Goal: Find specific page/section: Find specific page/section

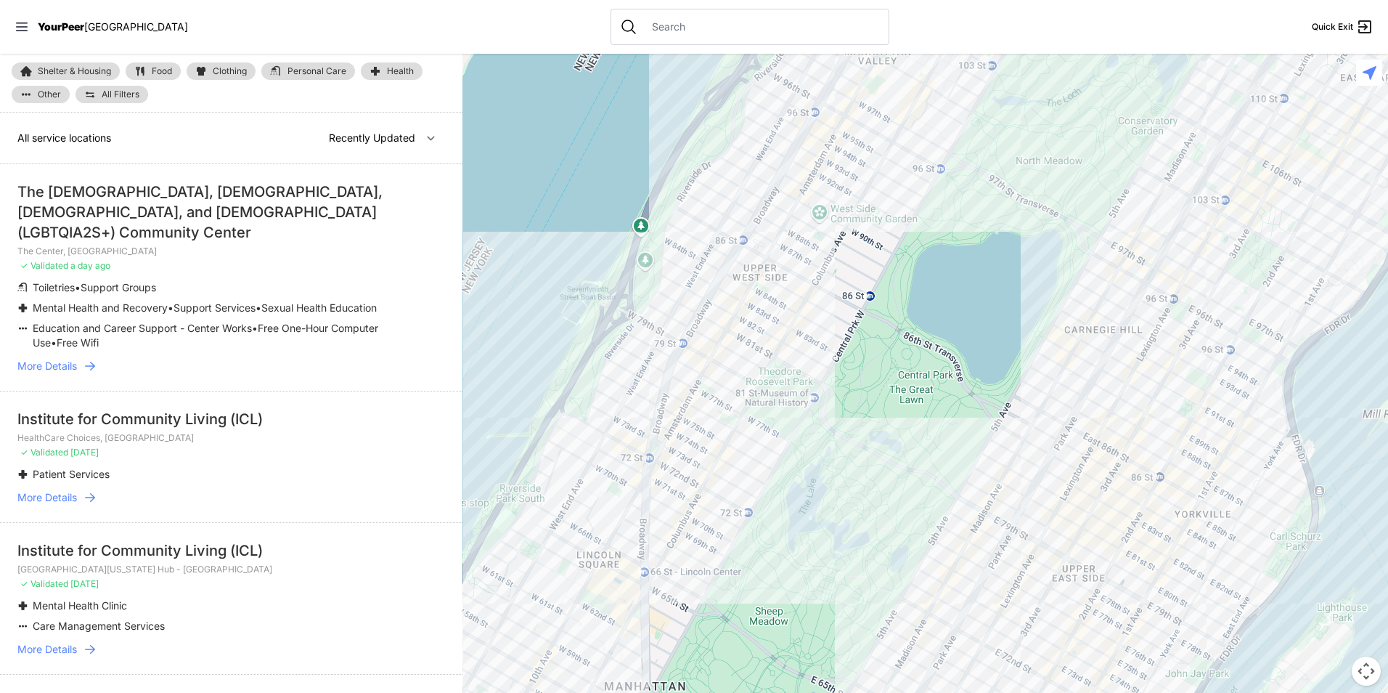
click at [763, 29] on input "text" at bounding box center [761, 27] width 237 height 15
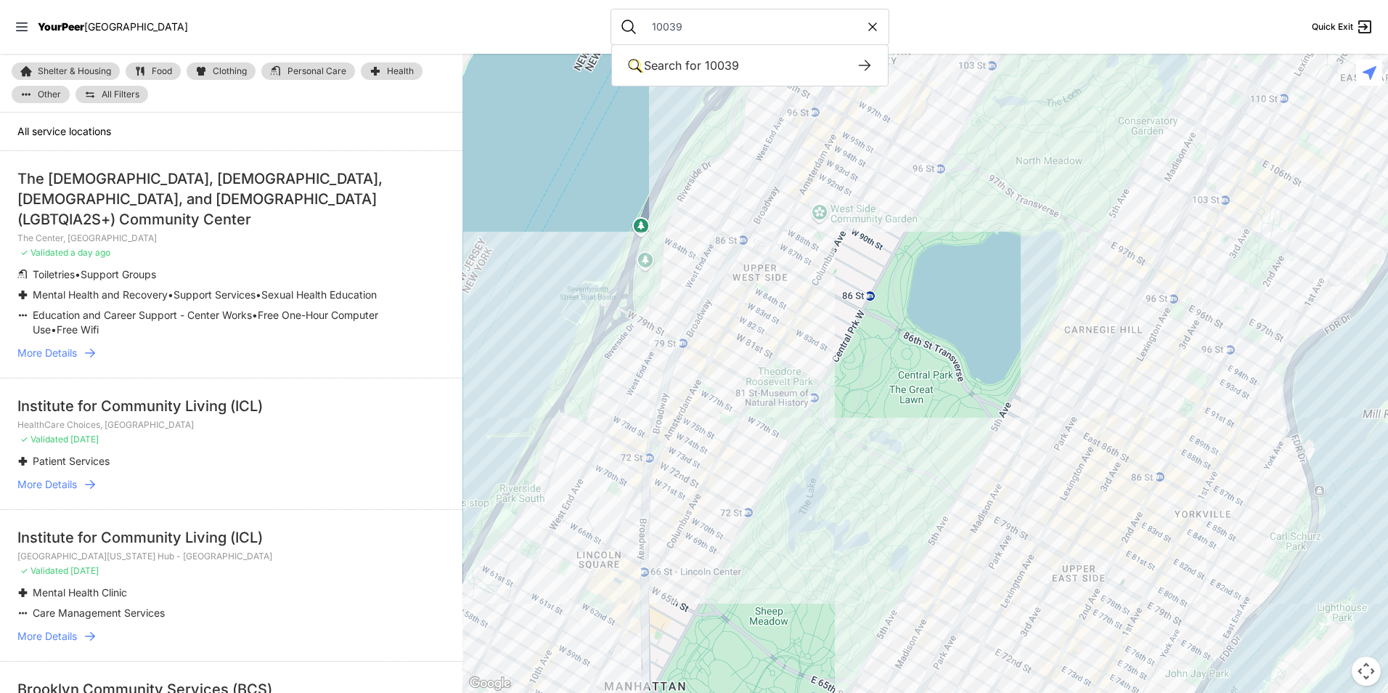
type input "10039"
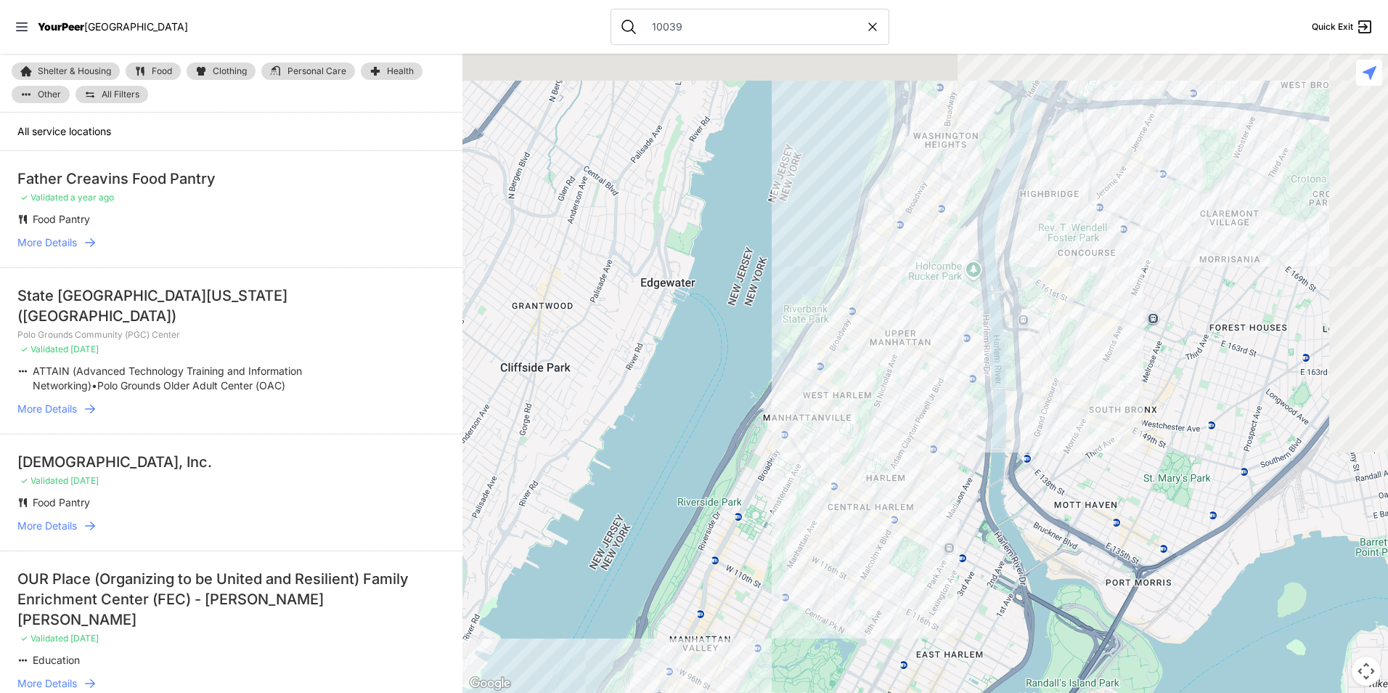
drag, startPoint x: 1040, startPoint y: 156, endPoint x: 854, endPoint y: 545, distance: 430.9
click at [854, 545] on div at bounding box center [925, 373] width 926 height 639
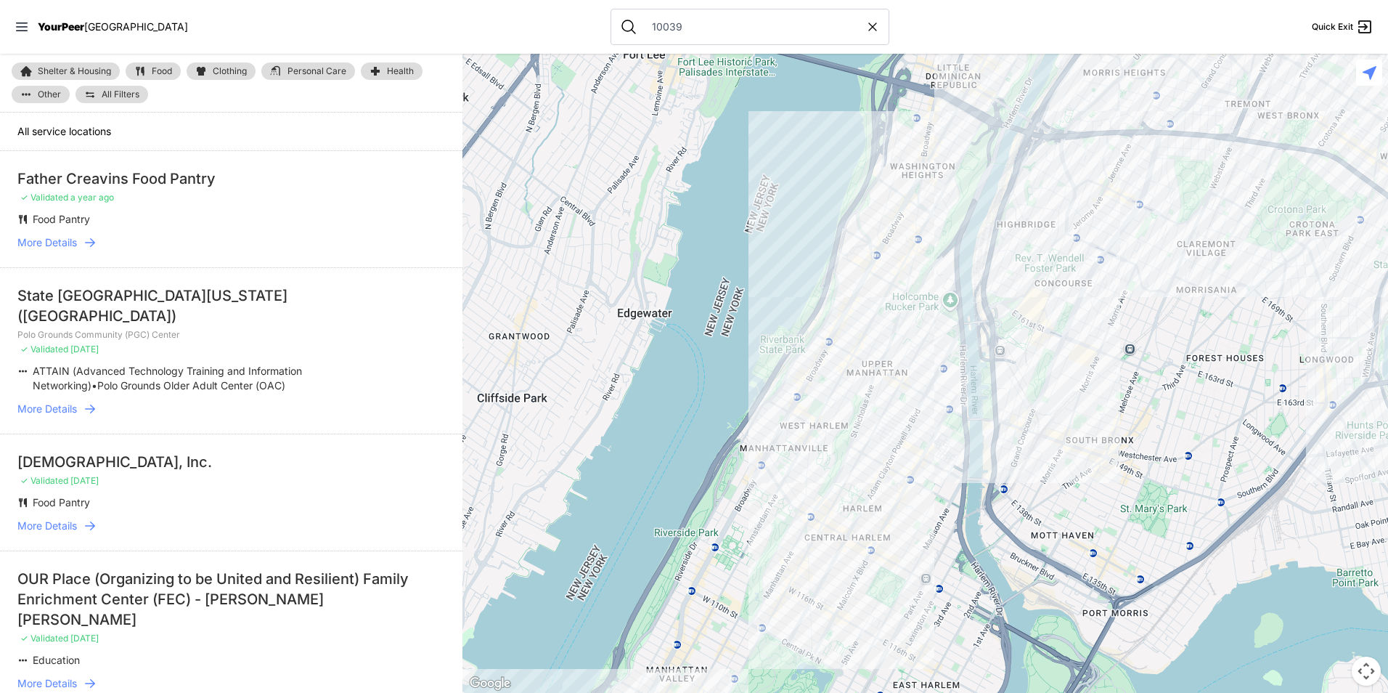
click at [929, 338] on div at bounding box center [925, 373] width 926 height 639
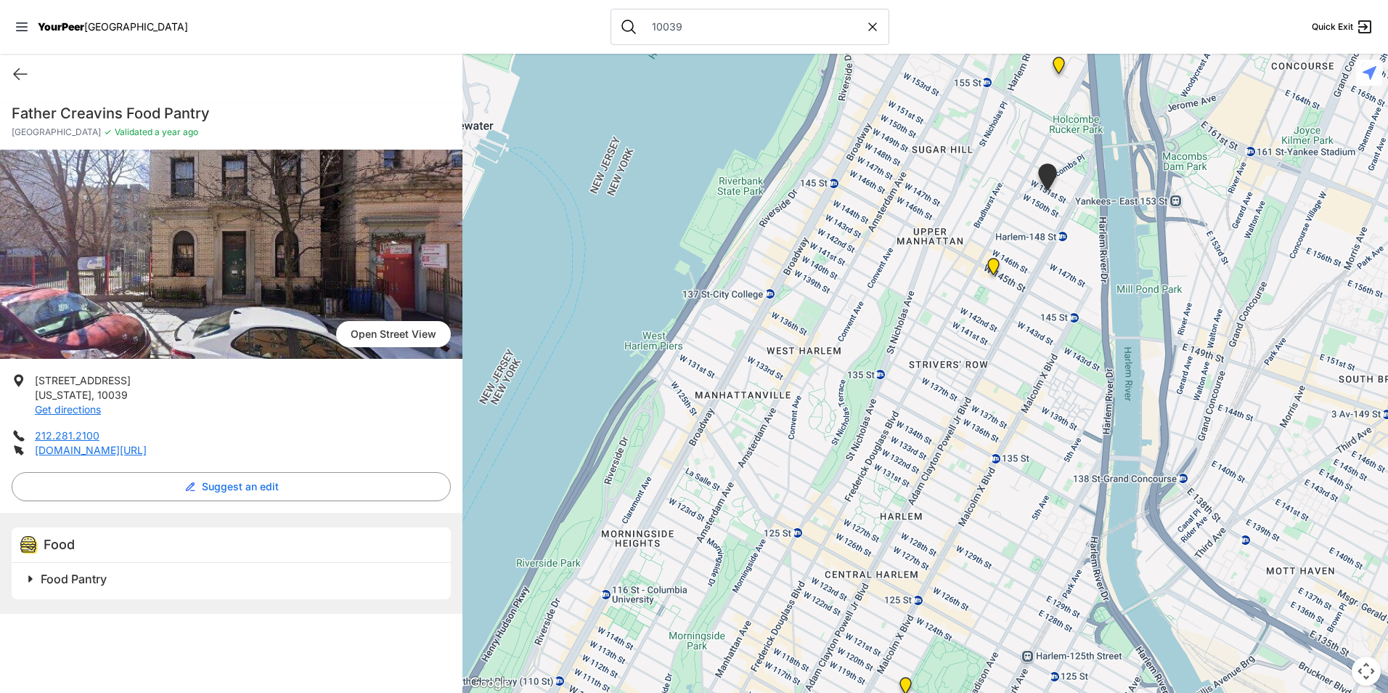
click at [992, 267] on img at bounding box center [994, 269] width 30 height 35
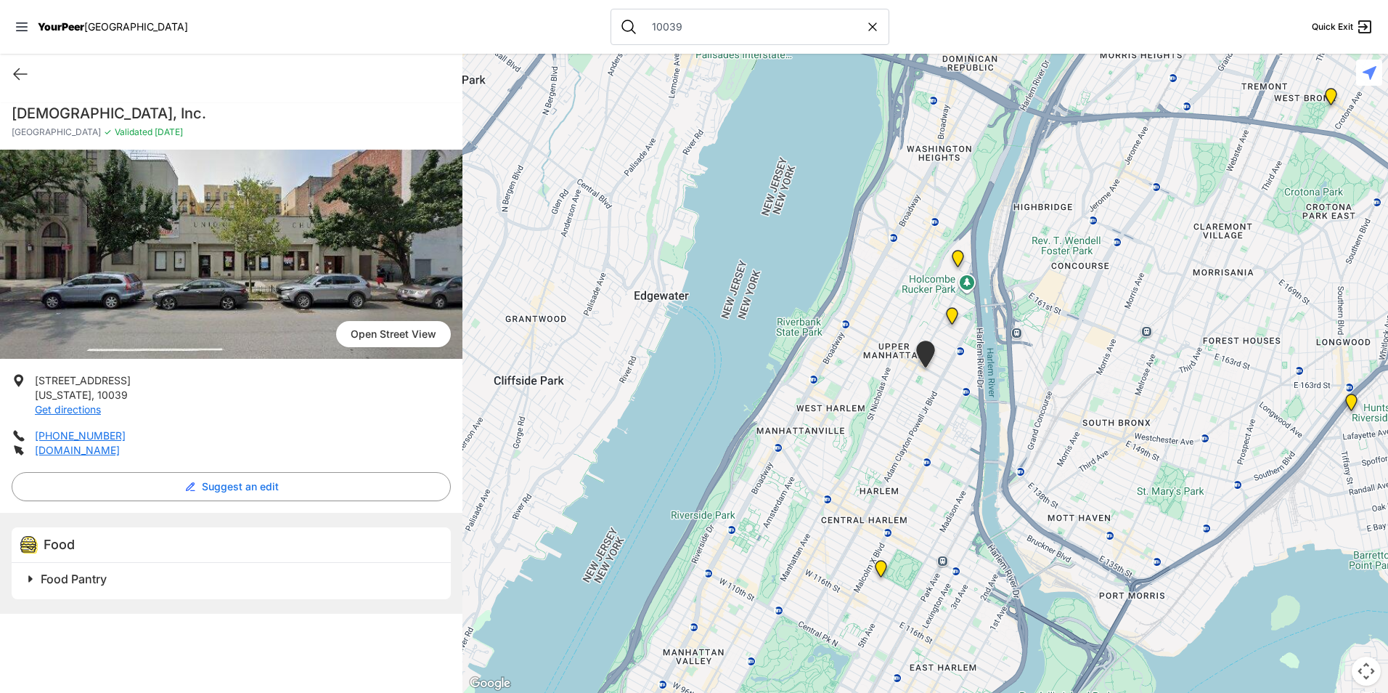
click at [300, 585] on h2 "Food Pantry" at bounding box center [237, 578] width 393 height 17
click at [949, 311] on img at bounding box center [952, 318] width 30 height 35
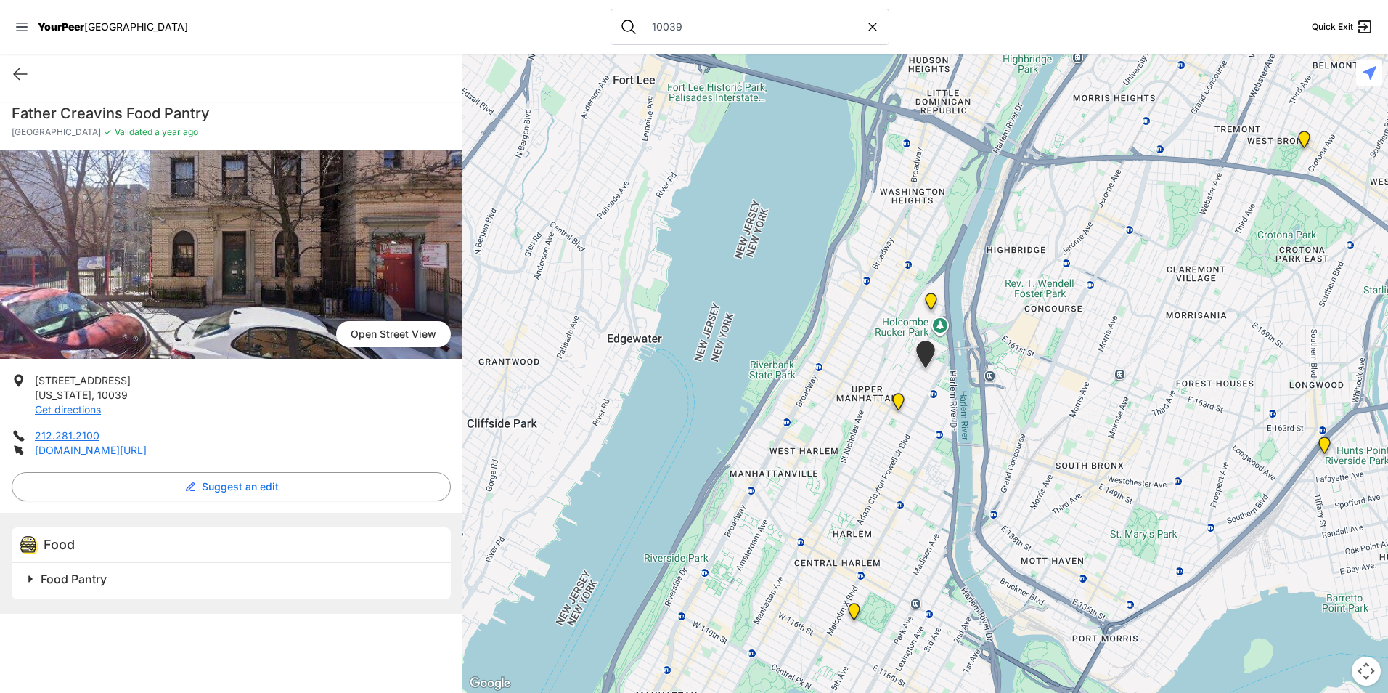
click at [855, 627] on img at bounding box center [854, 614] width 30 height 35
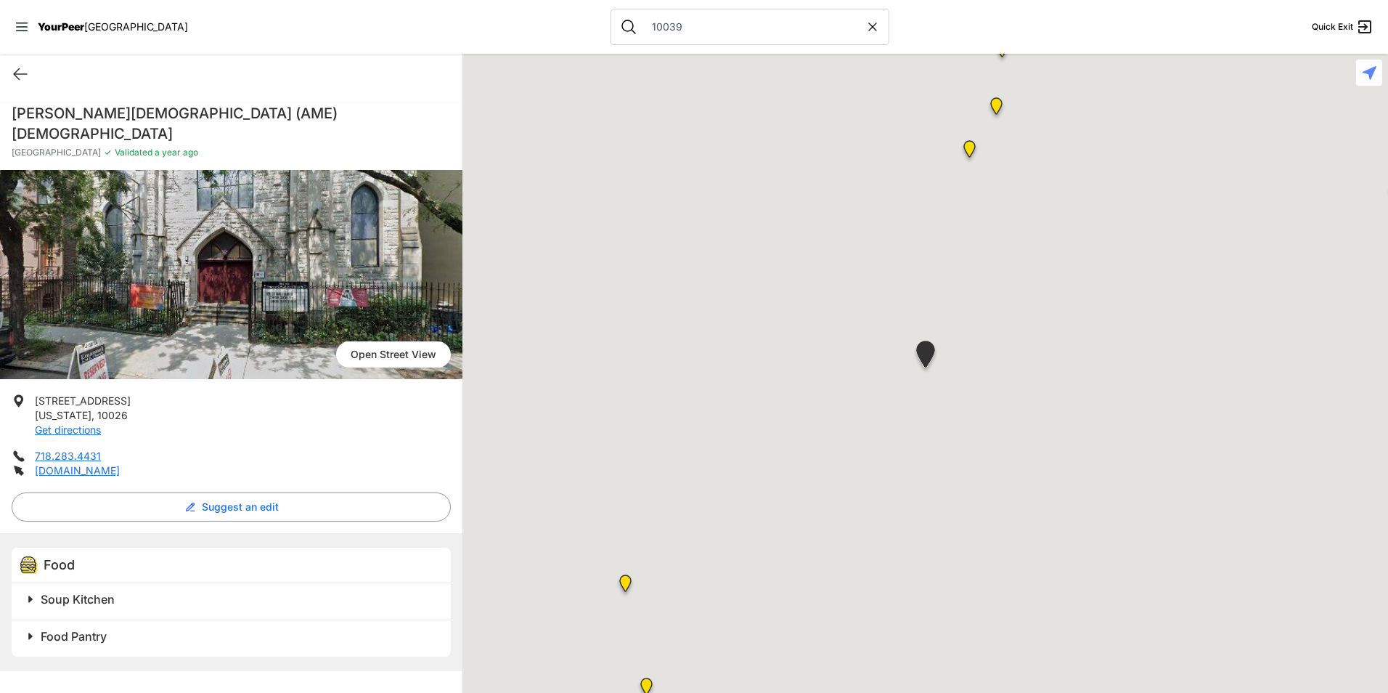
click at [855, 607] on div at bounding box center [925, 373] width 926 height 639
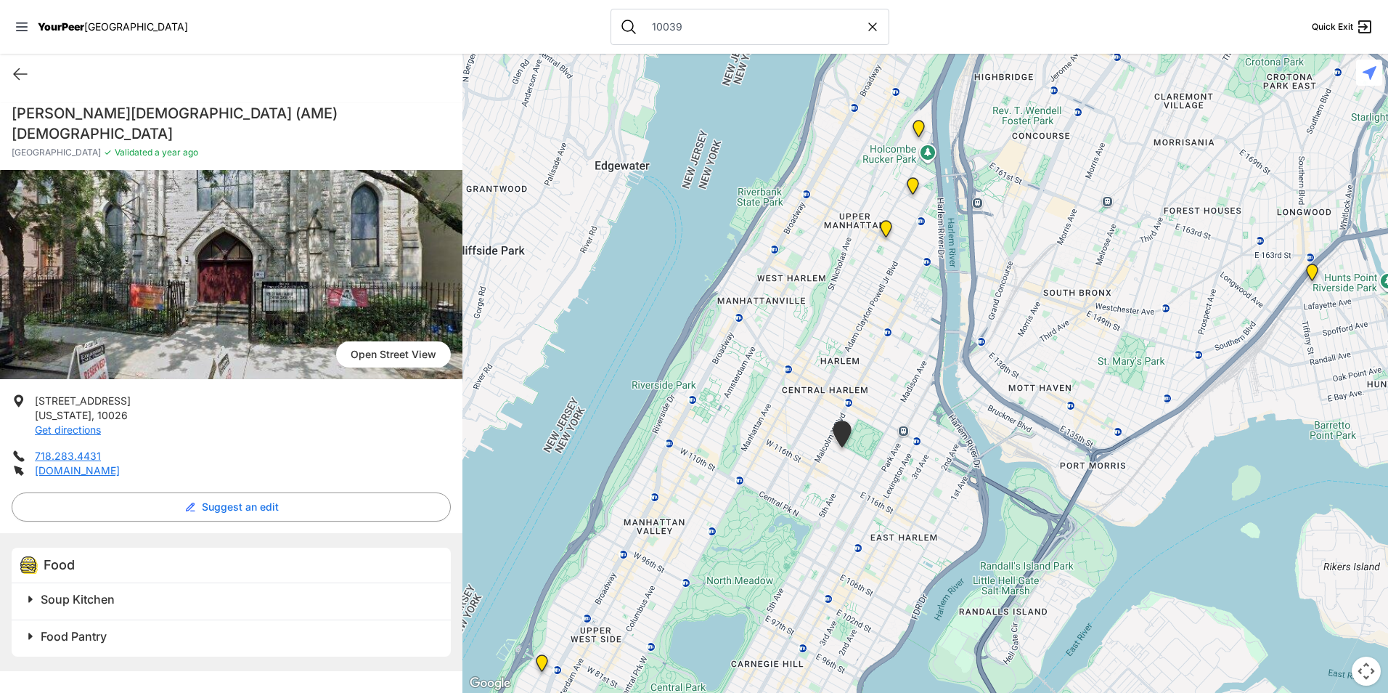
drag, startPoint x: 905, startPoint y: 391, endPoint x: 775, endPoint y: 510, distance: 175.7
click at [791, 497] on div at bounding box center [925, 373] width 926 height 639
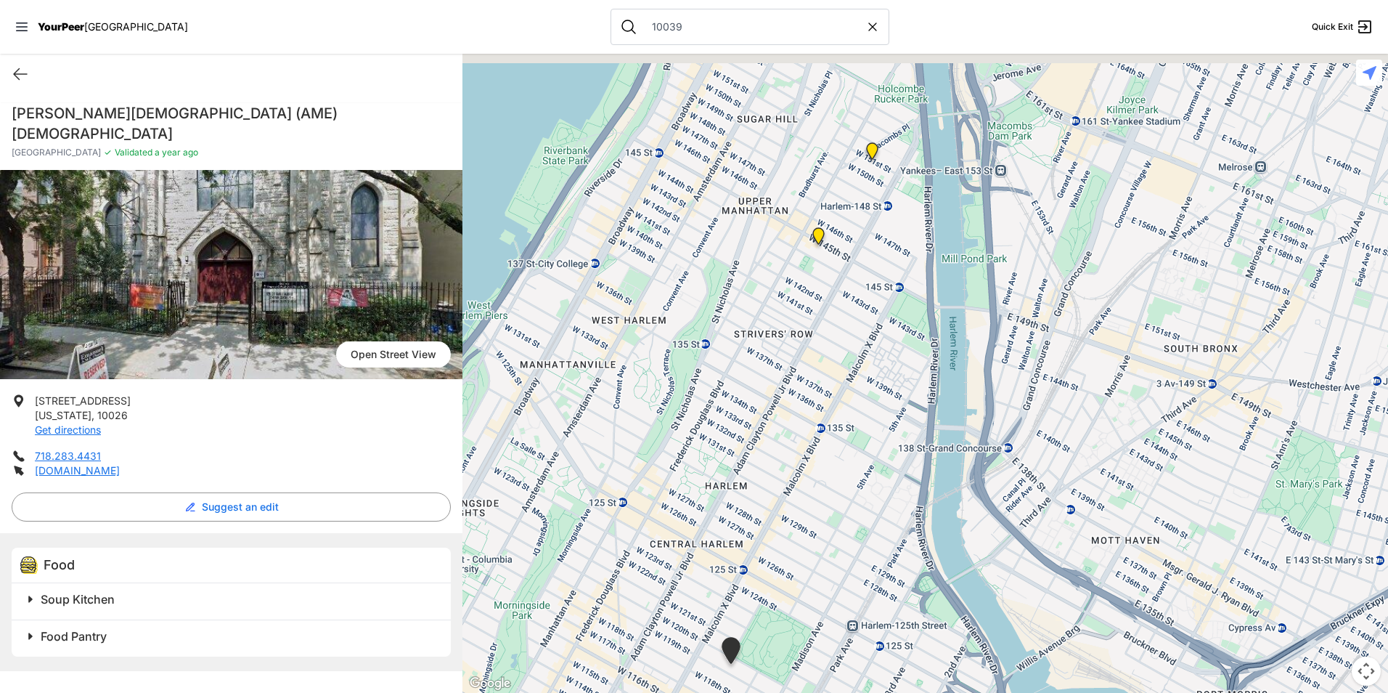
drag, startPoint x: 808, startPoint y: 184, endPoint x: 707, endPoint y: 602, distance: 430.2
click at [707, 602] on div at bounding box center [925, 373] width 926 height 639
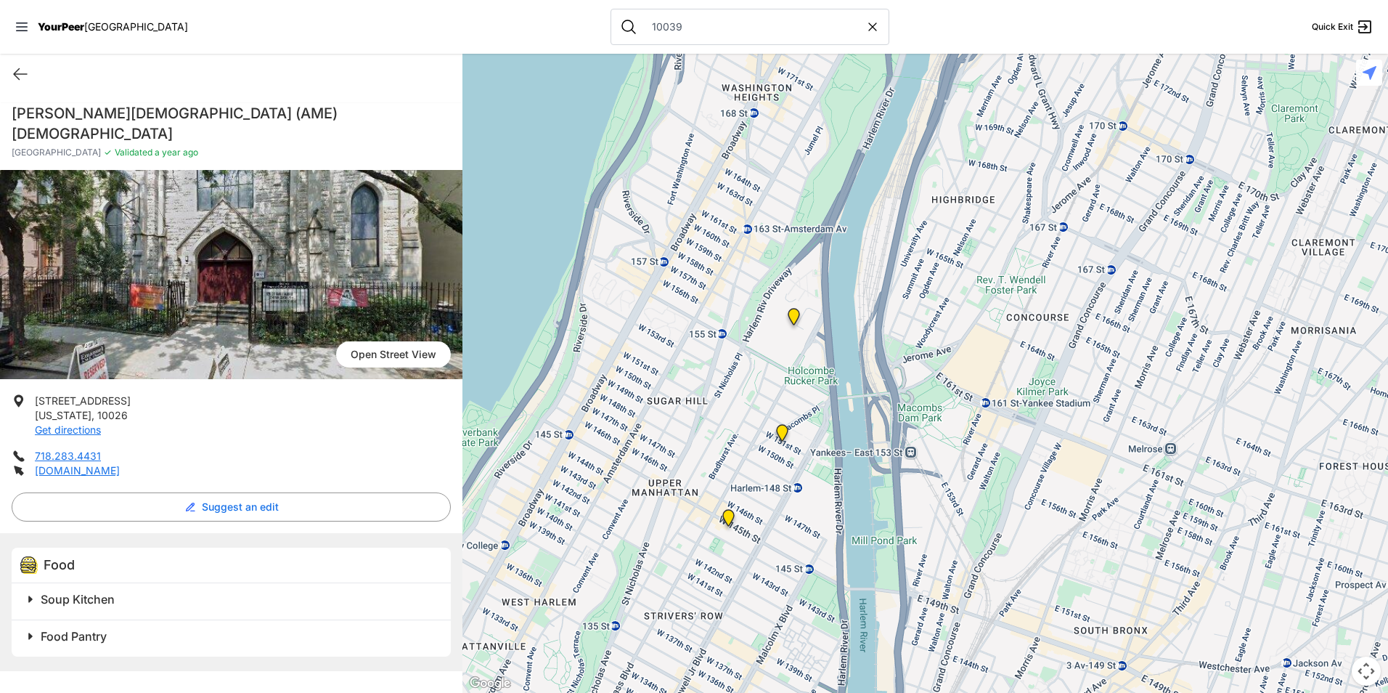
click at [794, 317] on img "Polo Grounds Community (PGC) Center" at bounding box center [794, 319] width 30 height 35
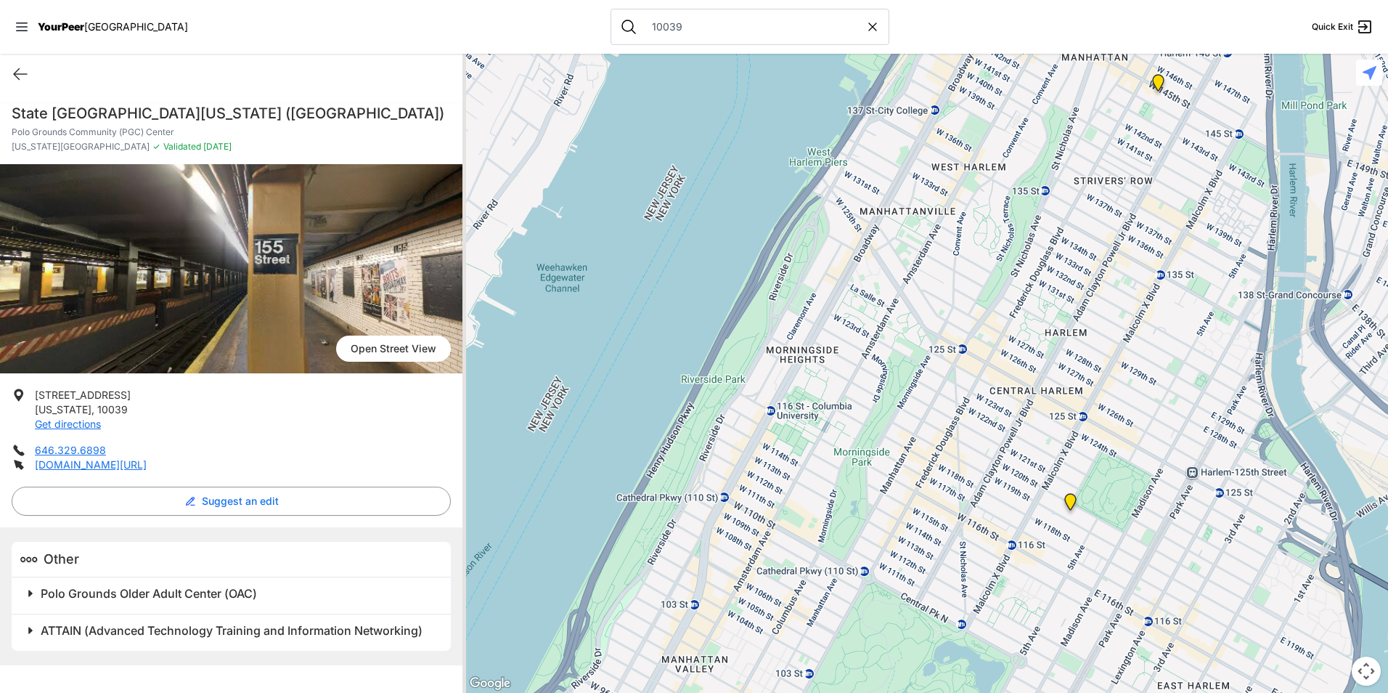
drag, startPoint x: 725, startPoint y: 587, endPoint x: 846, endPoint y: 259, distance: 349.6
click at [846, 259] on div at bounding box center [925, 373] width 926 height 639
